Goal: Task Accomplishment & Management: Complete application form

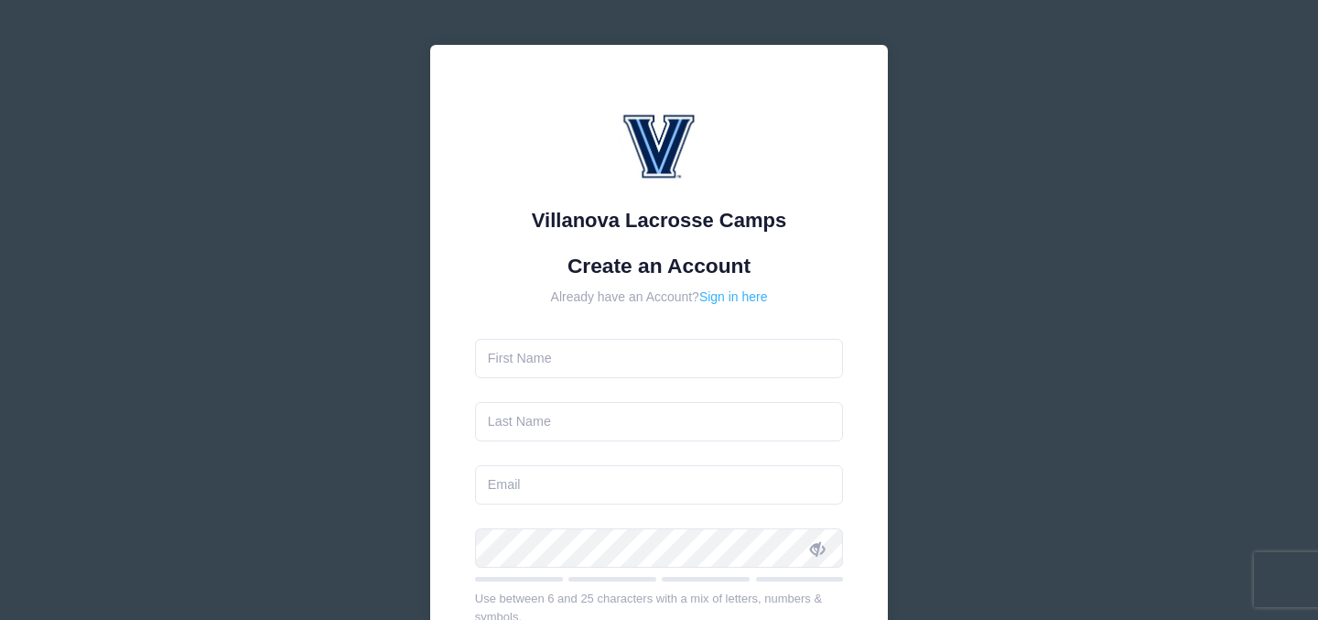
click at [753, 295] on link "Sign in here" at bounding box center [733, 296] width 69 height 15
click at [698, 352] on input "text" at bounding box center [659, 358] width 369 height 39
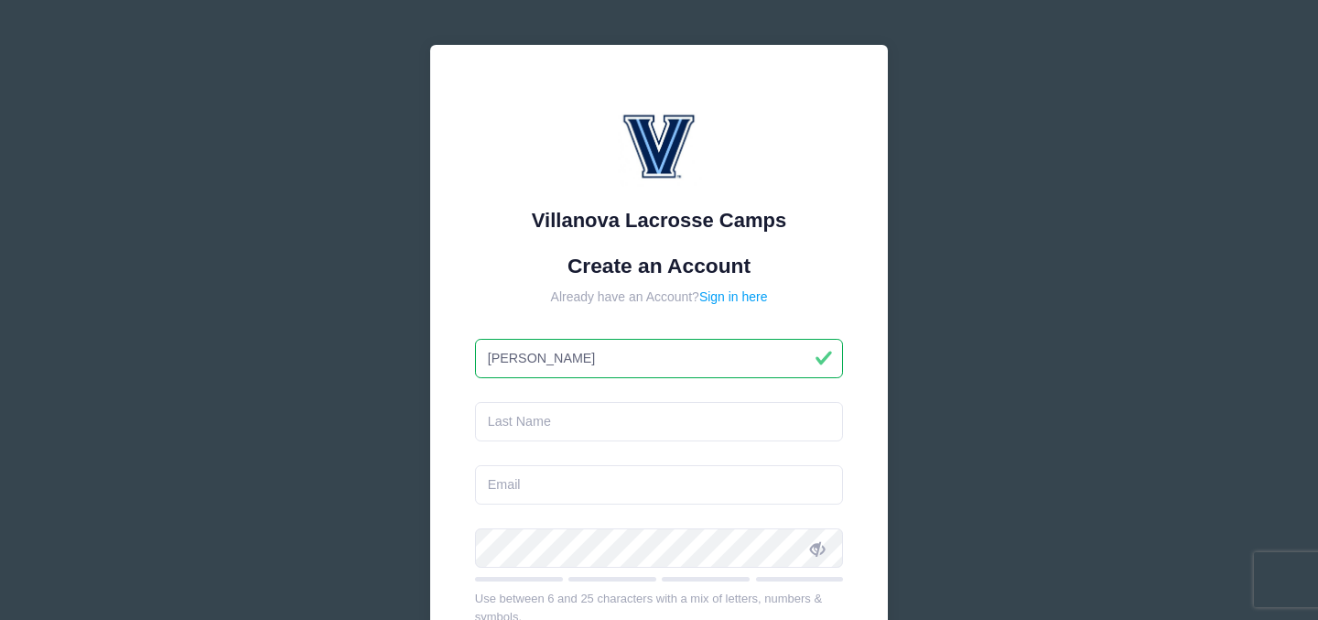
type input "J"
